Goal: Task Accomplishment & Management: Complete application form

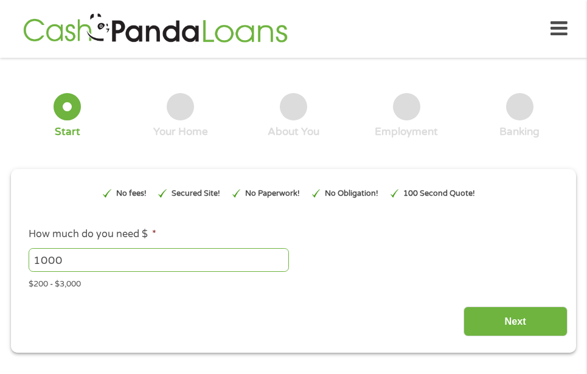
scroll to position [6, 0]
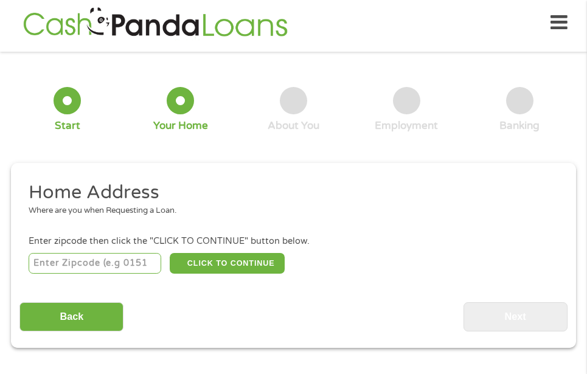
click at [69, 260] on input "number" at bounding box center [95, 263] width 133 height 21
type input "89145"
select select "[US_STATE]"
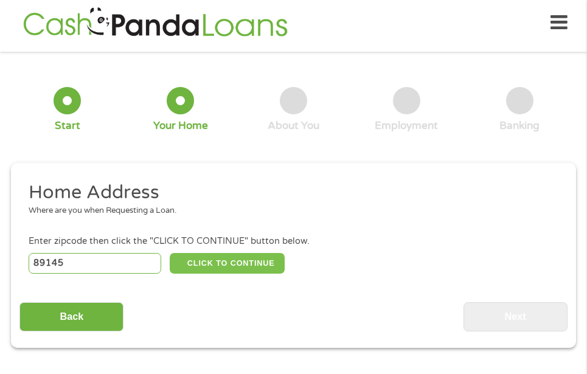
click at [215, 266] on button "CLICK TO CONTINUE" at bounding box center [227, 263] width 115 height 21
type input "89145"
type input "[GEOGRAPHIC_DATA]"
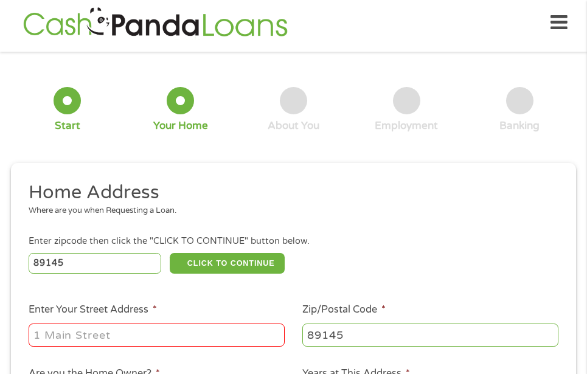
click at [131, 338] on input "Enter Your Street Address *" at bounding box center [157, 334] width 256 height 23
type input "[STREET_ADDRESS]"
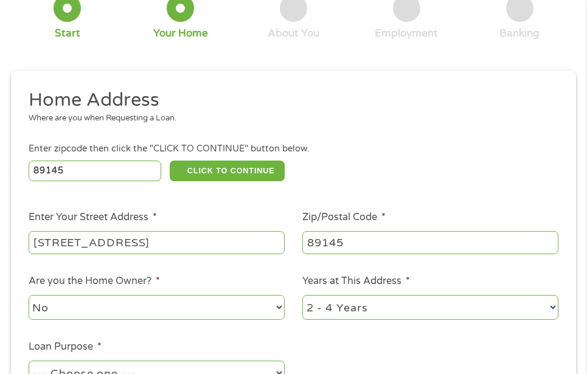
scroll to position [128, 0]
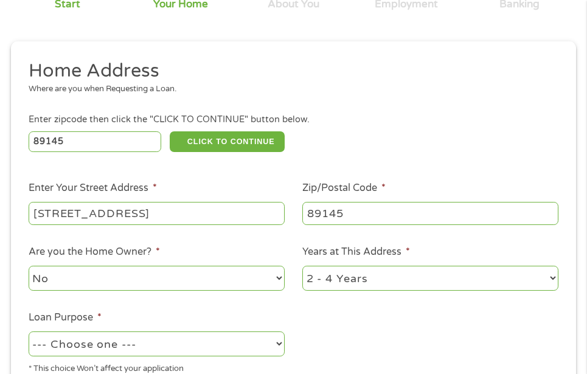
click at [554, 279] on select "1 Year or less 1 - 2 Years 2 - 4 Years Over 4 Years" at bounding box center [430, 278] width 256 height 25
click at [302, 266] on select "1 Year or less 1 - 2 Years 2 - 4 Years Over 4 Years" at bounding box center [430, 278] width 256 height 25
click at [279, 342] on select "--- Choose one --- Pay Bills Debt Consolidation Home Improvement Major Purchase…" at bounding box center [157, 343] width 256 height 25
select select "other"
click at [29, 331] on select "--- Choose one --- Pay Bills Debt Consolidation Home Improvement Major Purchase…" at bounding box center [157, 343] width 256 height 25
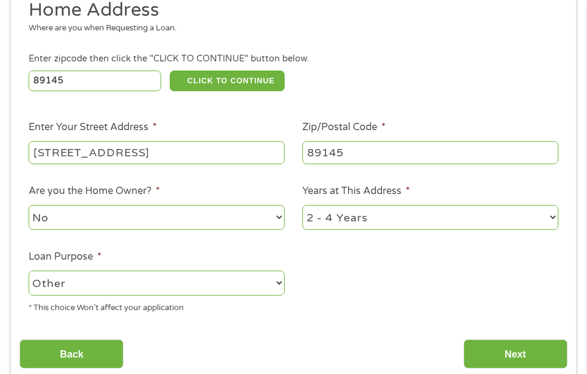
scroll to position [249, 0]
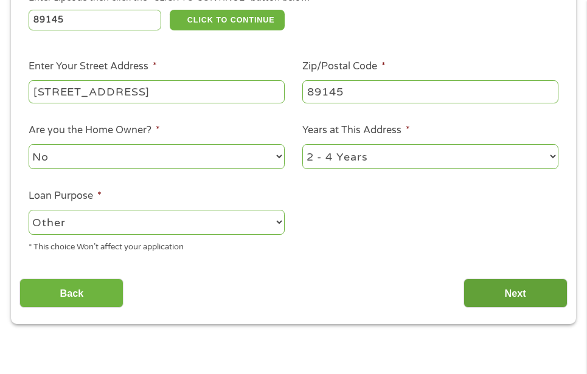
click at [500, 292] on input "Next" at bounding box center [515, 293] width 104 height 30
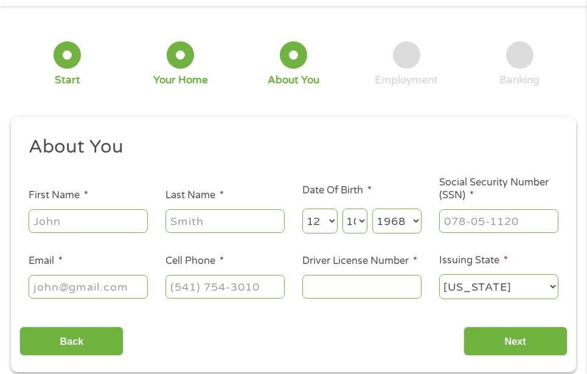
scroll to position [6, 0]
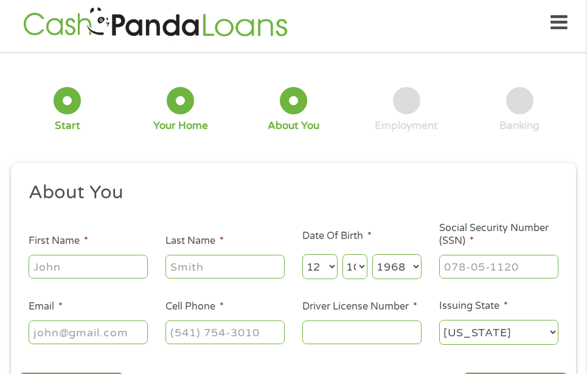
click at [84, 268] on input "First Name *" at bounding box center [88, 266] width 119 height 23
type input "Evora"
type input "[PERSON_NAME]"
type input "[EMAIL_ADDRESS][DOMAIN_NAME]"
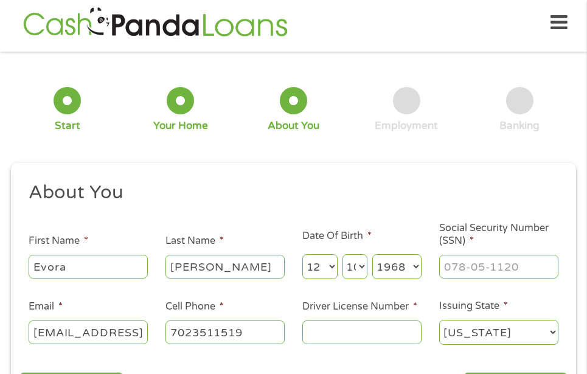
type input "[PHONE_NUMBER]"
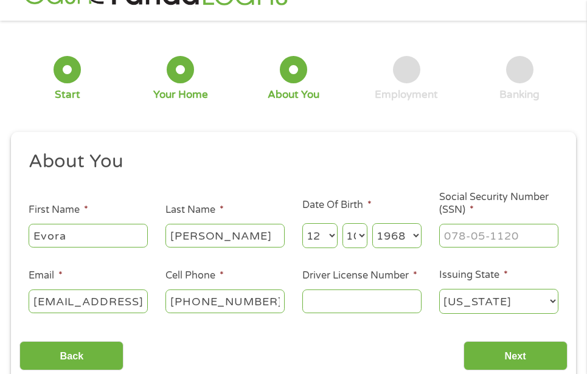
scroll to position [67, 0]
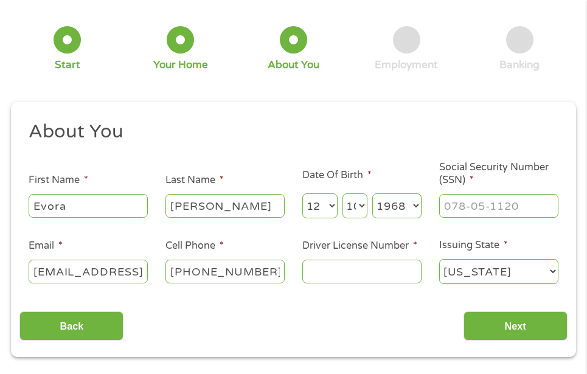
click at [312, 272] on input "Driver License Number *" at bounding box center [361, 271] width 119 height 23
click at [455, 205] on input "___-__-____" at bounding box center [498, 205] width 119 height 23
type input "680-97-6460"
click at [377, 275] on input "Driver License Number *" at bounding box center [361, 271] width 119 height 23
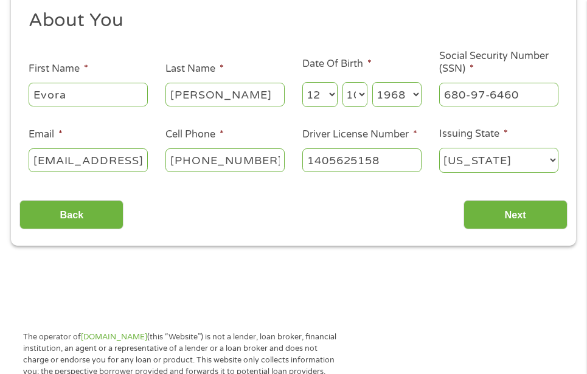
scroll to position [188, 0]
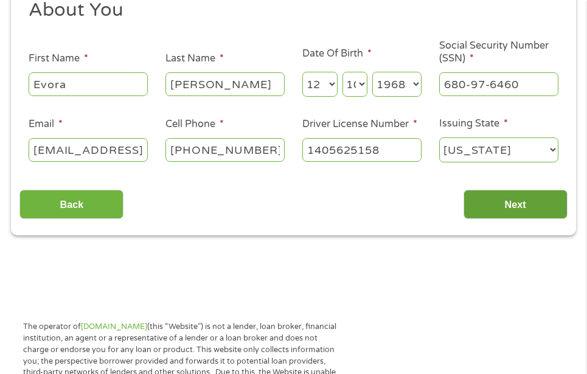
type input "1405625158"
click at [526, 210] on input "Next" at bounding box center [515, 205] width 104 height 30
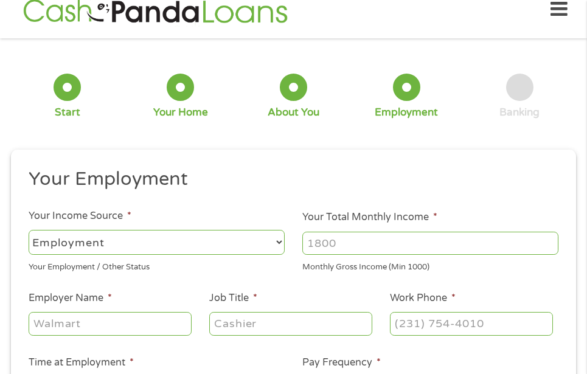
scroll to position [6, 0]
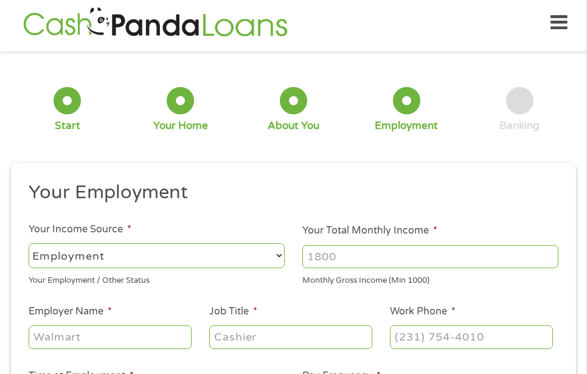
click at [280, 256] on select "--- Choose one --- Employment [DEMOGRAPHIC_DATA] Benefits" at bounding box center [157, 255] width 256 height 25
click at [29, 243] on select "--- Choose one --- Employment [DEMOGRAPHIC_DATA] Benefits" at bounding box center [157, 255] width 256 height 25
click at [344, 254] on input "Your Total Monthly Income *" at bounding box center [430, 256] width 256 height 23
click at [550, 259] on input "1000" at bounding box center [430, 256] width 256 height 23
click at [550, 253] on input "1001" at bounding box center [430, 256] width 256 height 23
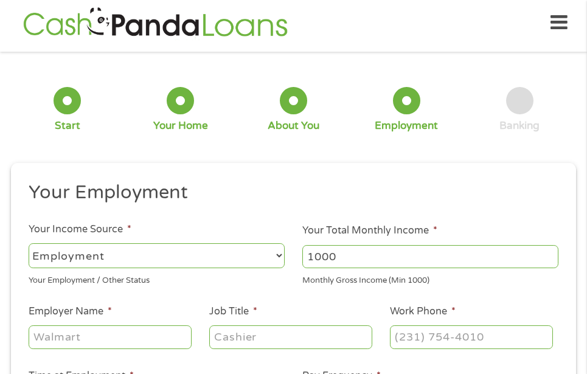
click at [547, 261] on input "1000" at bounding box center [430, 256] width 256 height 23
drag, startPoint x: 353, startPoint y: 256, endPoint x: 284, endPoint y: 255, distance: 68.7
click at [289, 255] on ul "Your Employment Your Income Source * --- Choose one --- Employment [DEMOGRAPHIC…" at bounding box center [292, 336] width 547 height 311
type input "7148"
click at [84, 340] on input "Employer Name *" at bounding box center [110, 336] width 163 height 23
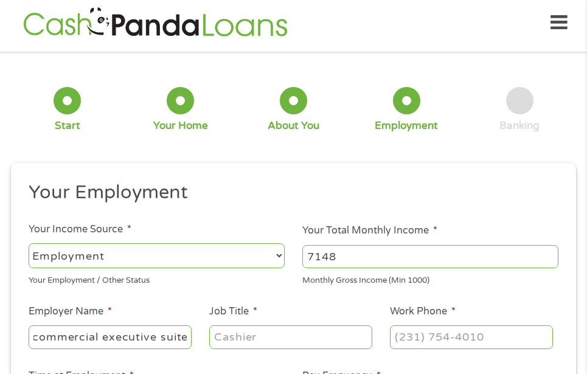
scroll to position [0, 7]
type input "commercial executive suites"
type input "o"
type input "Property Manager"
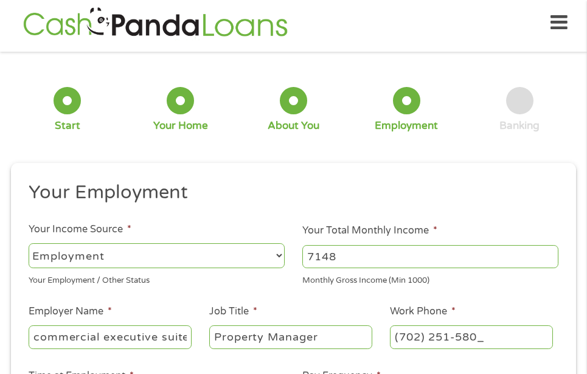
type input "[PHONE_NUMBER]"
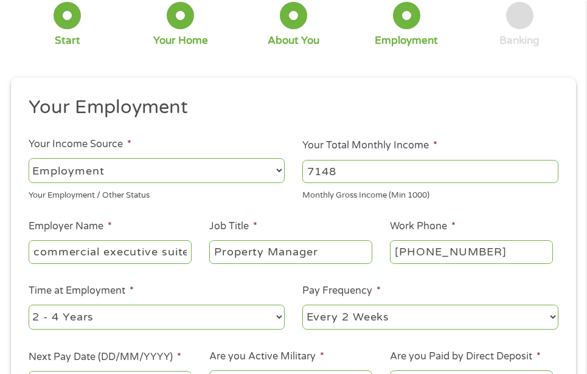
scroll to position [128, 0]
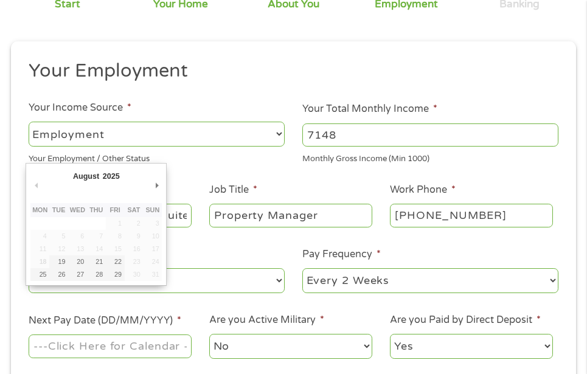
click at [109, 345] on input "Next Pay Date (DD/MM/YYYY) *" at bounding box center [110, 345] width 163 height 23
type input "[DATE]"
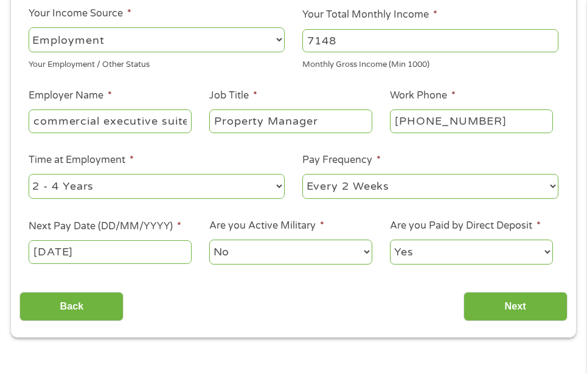
scroll to position [249, 0]
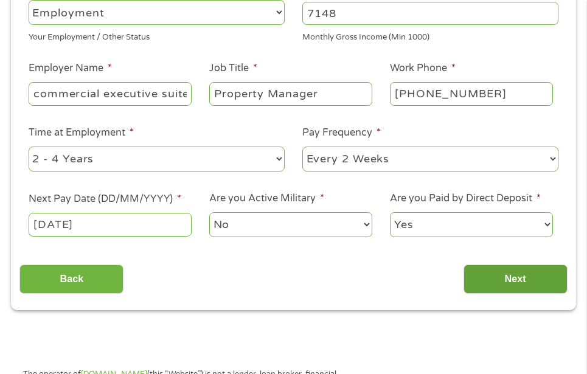
click at [507, 280] on input "Next" at bounding box center [515, 279] width 104 height 30
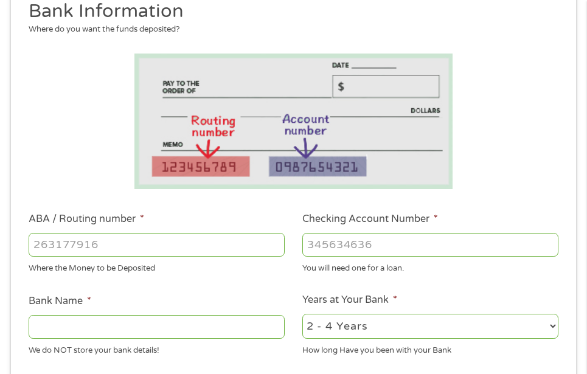
scroll to position [188, 0]
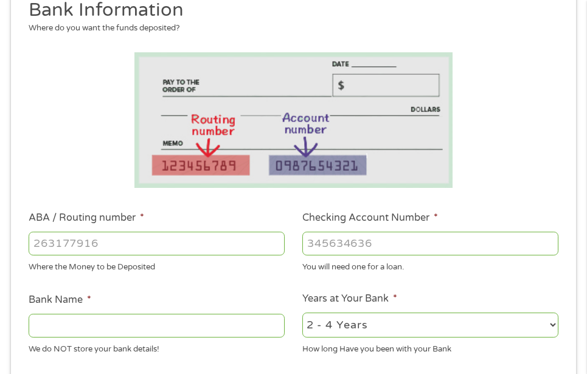
click at [100, 242] on input "ABA / Routing number *" at bounding box center [157, 243] width 256 height 23
type input "321270742"
type input "[PERSON_NAME] FARGO BANK NA [US_STATE]"
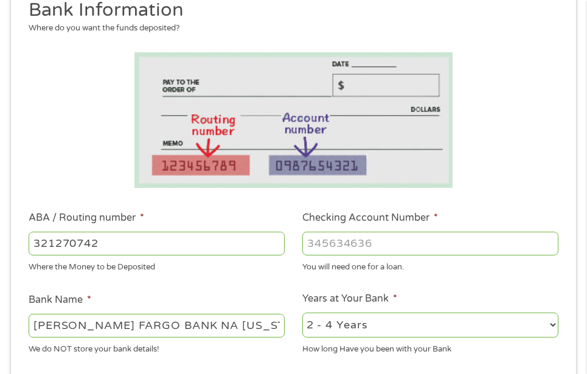
type input "321270742"
click at [332, 249] on input "Checking Account Number *" at bounding box center [430, 243] width 256 height 23
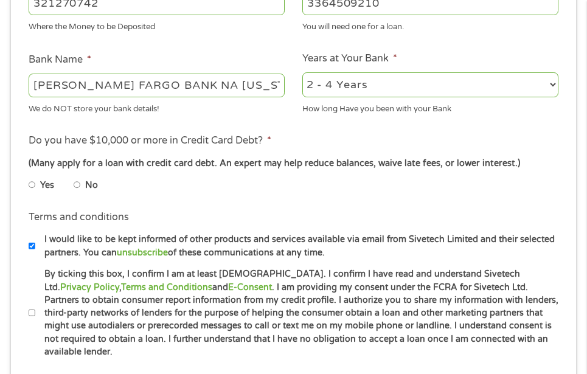
scroll to position [432, 0]
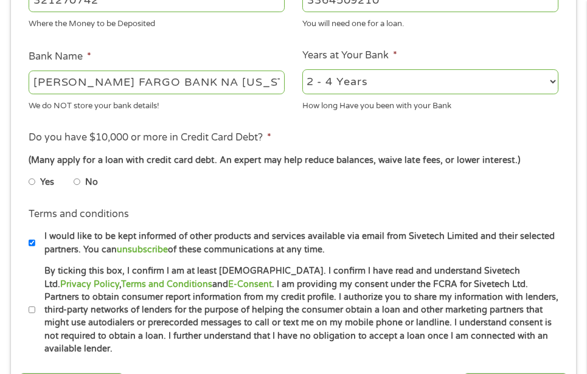
type input "3364509210"
click at [77, 182] on input "No" at bounding box center [77, 181] width 7 height 19
radio input "true"
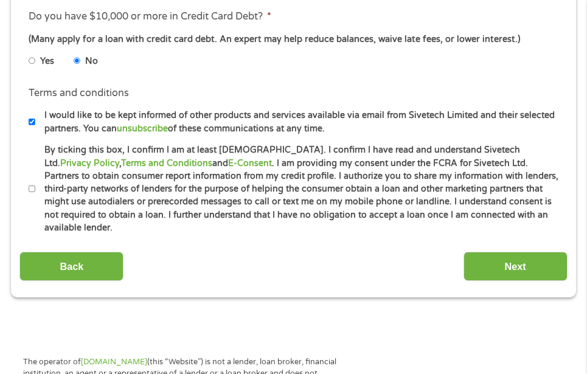
scroll to position [553, 0]
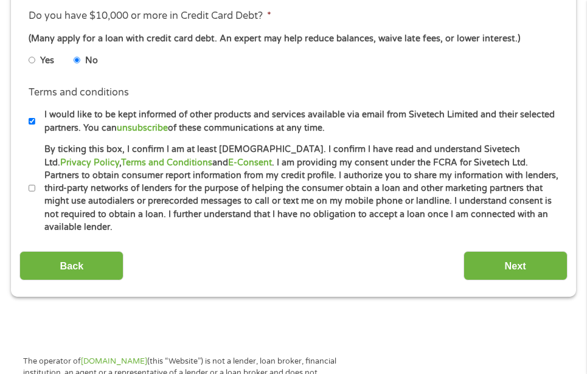
click at [32, 180] on input "By ticking this box, I confirm I am at least [DEMOGRAPHIC_DATA]. I confirm I ha…" at bounding box center [32, 188] width 7 height 19
checkbox input "true"
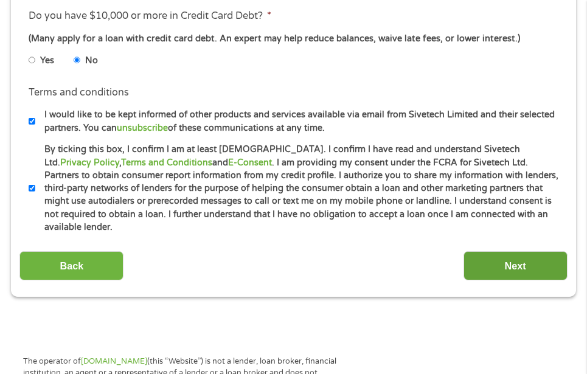
click at [503, 256] on input "Next" at bounding box center [515, 266] width 104 height 30
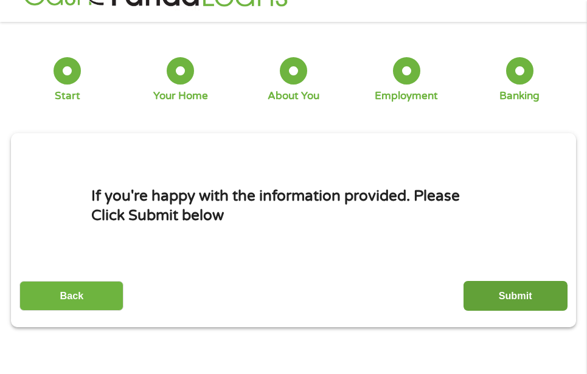
scroll to position [0, 0]
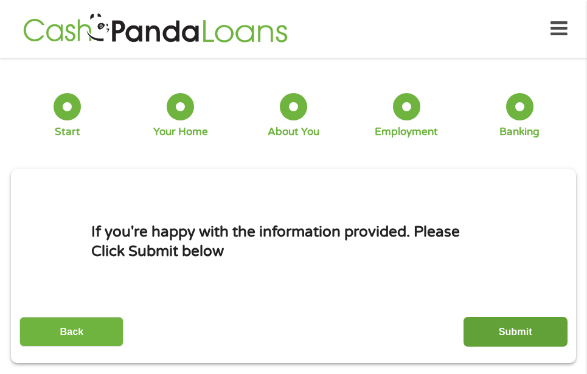
click at [504, 333] on input "Submit" at bounding box center [515, 332] width 104 height 30
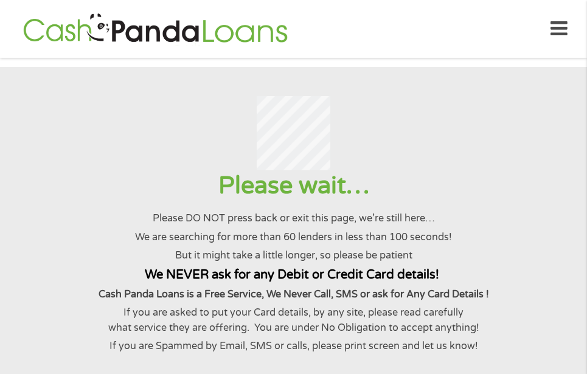
click at [463, 317] on input "Submit" at bounding box center [515, 332] width 104 height 30
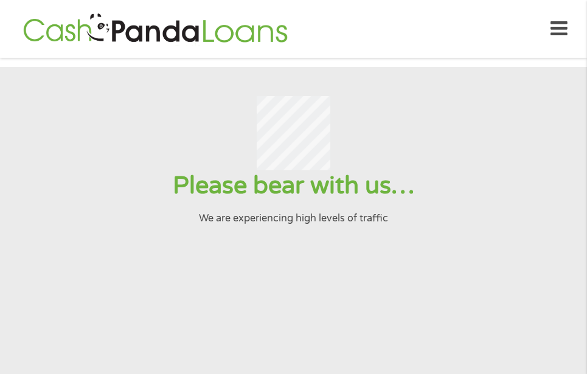
click at [463, 317] on input "Submit" at bounding box center [515, 332] width 104 height 30
